Goal: Navigation & Orientation: Find specific page/section

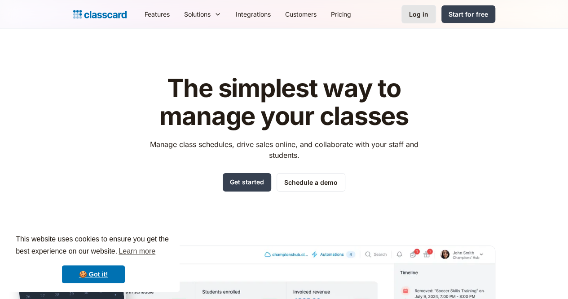
click at [429, 18] on div "Log in" at bounding box center [418, 13] width 19 height 9
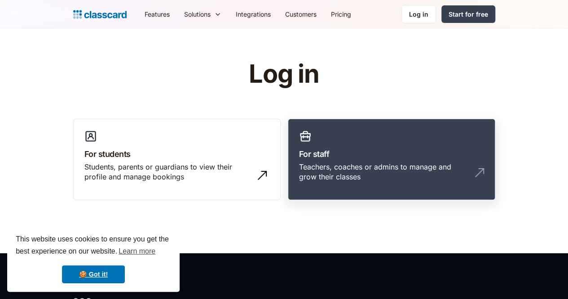
click at [317, 172] on div "Teachers, coaches or admins to manage and grow their classes" at bounding box center [391, 175] width 185 height 27
